Goal: Find contact information: Find contact information

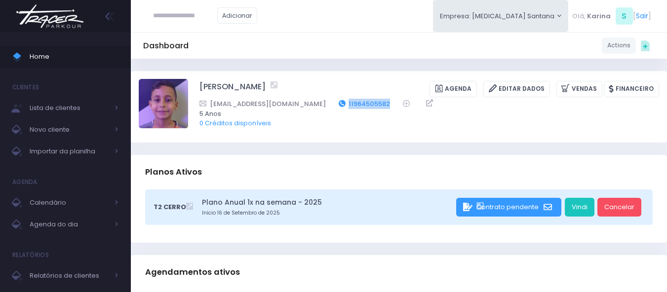
drag, startPoint x: 360, startPoint y: 102, endPoint x: 311, endPoint y: 104, distance: 49.4
click at [311, 104] on div "ef.mbarros@hotmail.com 11964505582" at bounding box center [422, 104] width 447 height 10
copy link "11964505582"
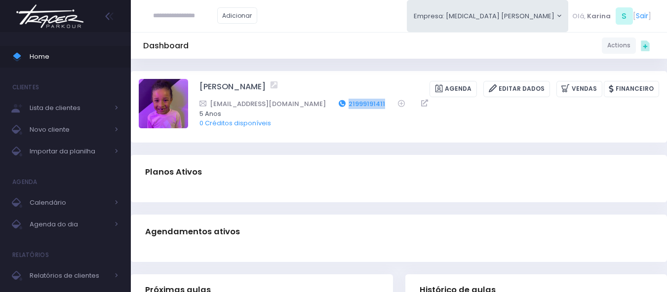
drag, startPoint x: 348, startPoint y: 102, endPoint x: 305, endPoint y: 105, distance: 42.5
click at [305, 105] on div "[EMAIL_ADDRESS][DOMAIN_NAME] 21999191411" at bounding box center [422, 104] width 447 height 10
copy div "21999191411"
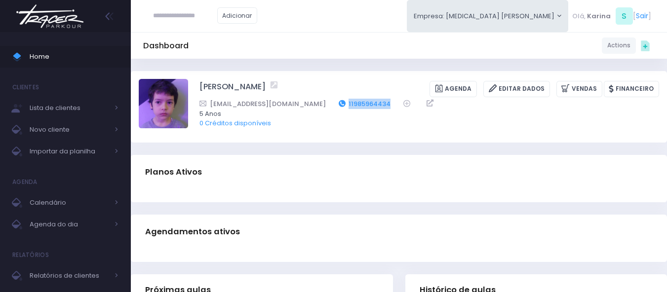
drag, startPoint x: 355, startPoint y: 102, endPoint x: 306, endPoint y: 101, distance: 49.4
click at [306, 101] on div "ananassar@gmail.com 11985964434" at bounding box center [422, 104] width 447 height 10
copy link "11985964434"
